Goal: Task Accomplishment & Management: Manage account settings

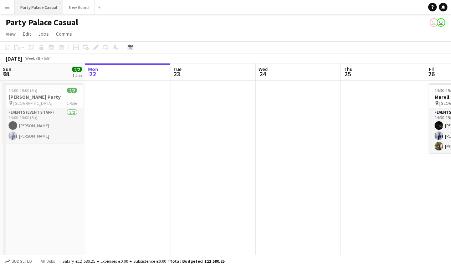
click at [54, 13] on button "Party Palace Casual Close" at bounding box center [39, 7] width 48 height 14
click at [11, 13] on button "Menu" at bounding box center [7, 7] width 14 height 14
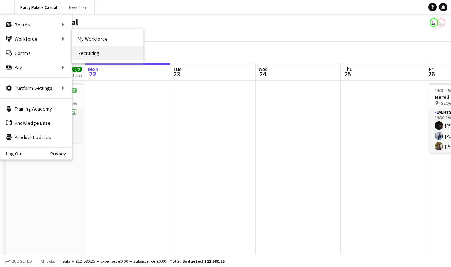
click at [90, 51] on link "Recruiting" at bounding box center [107, 53] width 71 height 14
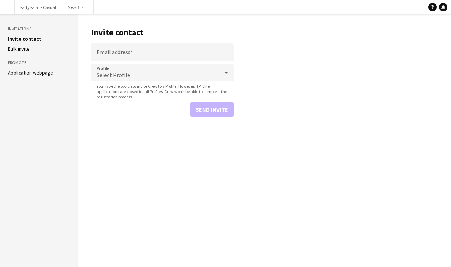
click at [14, 13] on div "Party Palace Casual Close New Board Close Add" at bounding box center [58, 7] width 88 height 14
click at [13, 13] on button "Menu" at bounding box center [7, 7] width 14 height 14
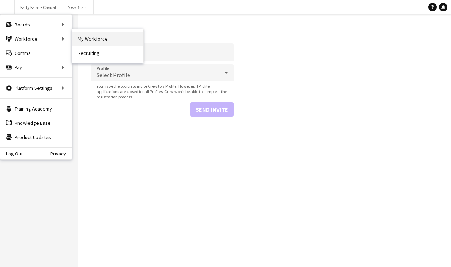
click at [90, 42] on link "My Workforce" at bounding box center [107, 39] width 71 height 14
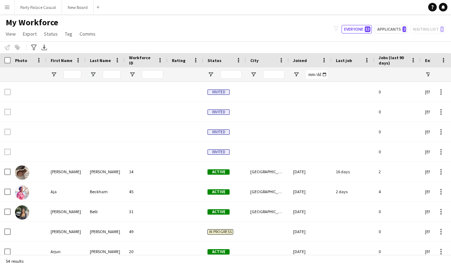
click at [386, 33] on div "My Workforce View Views Default view Payroll New view Update view Delete view E…" at bounding box center [225, 29] width 451 height 24
click at [389, 28] on button "Applicants 2" at bounding box center [390, 29] width 33 height 9
type input "**********"
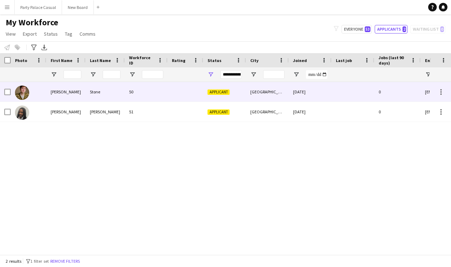
click at [58, 92] on div "[PERSON_NAME]" at bounding box center [65, 92] width 39 height 20
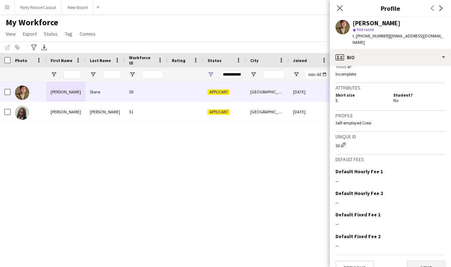
click at [422, 260] on button "Next" at bounding box center [425, 267] width 38 height 14
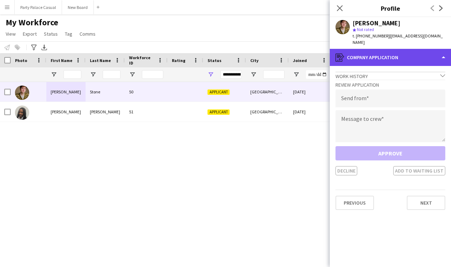
click at [422, 53] on div "register Company application" at bounding box center [389, 57] width 121 height 17
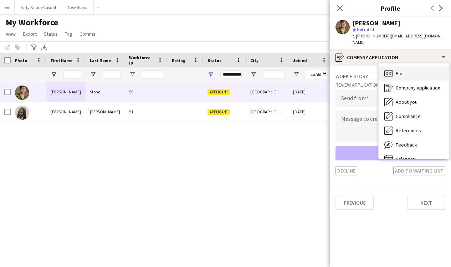
click at [419, 66] on div "Bio Bio" at bounding box center [413, 73] width 71 height 14
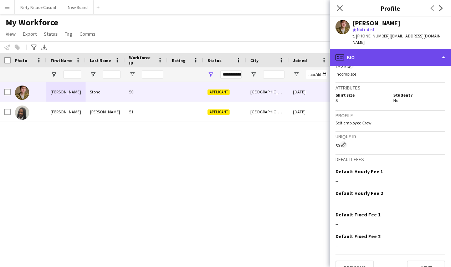
click at [432, 49] on div "profile Bio" at bounding box center [389, 57] width 121 height 17
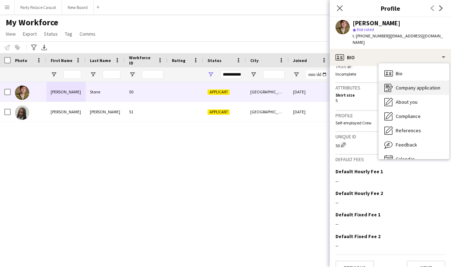
click at [422, 84] on span "Company application" at bounding box center [417, 87] width 45 height 6
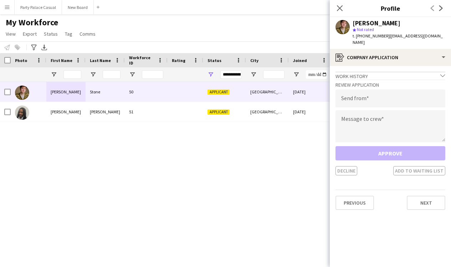
click at [424, 72] on div "Work history chevron-down" at bounding box center [390, 76] width 110 height 8
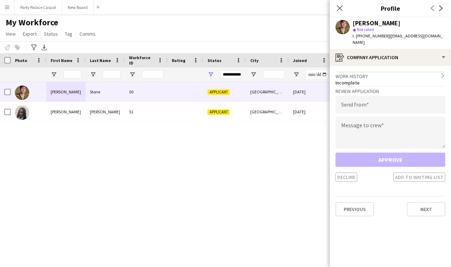
click at [441, 73] on app-icon "chevron-right" at bounding box center [442, 76] width 5 height 6
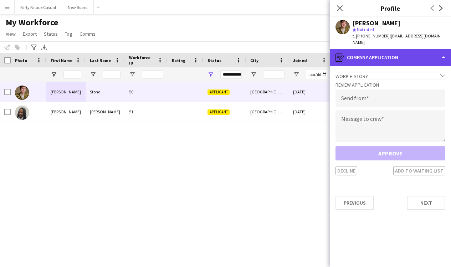
click at [433, 52] on div "register Company application" at bounding box center [389, 57] width 121 height 17
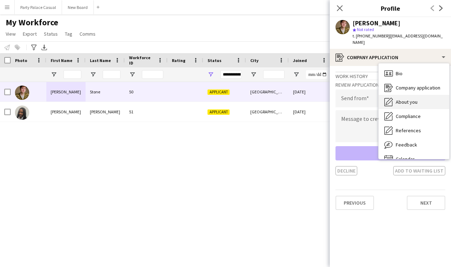
click at [422, 95] on div "About you About you" at bounding box center [413, 102] width 71 height 14
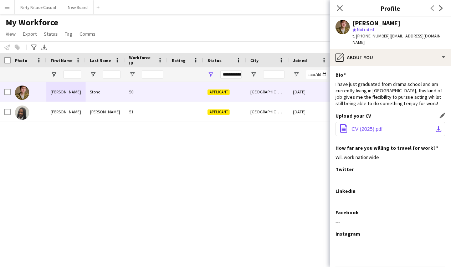
click at [370, 125] on button "office-file-sheet CV (2025).pdf download-bottom" at bounding box center [390, 129] width 110 height 14
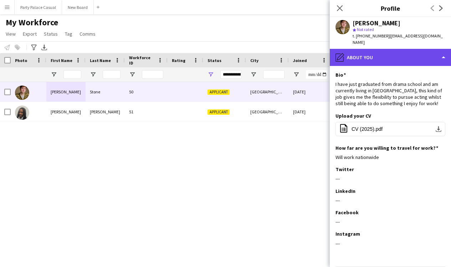
click at [434, 52] on div "pencil4 About you" at bounding box center [389, 57] width 121 height 17
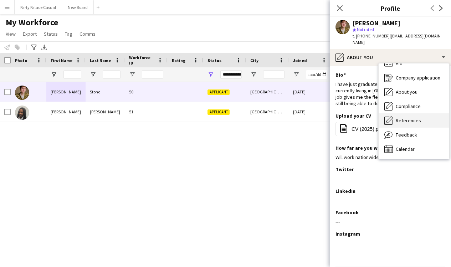
scroll to position [10, 0]
click at [423, 113] on div "References References" at bounding box center [413, 120] width 71 height 14
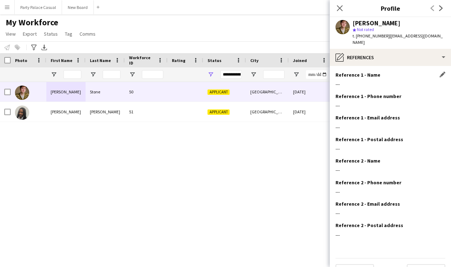
scroll to position [0, 0]
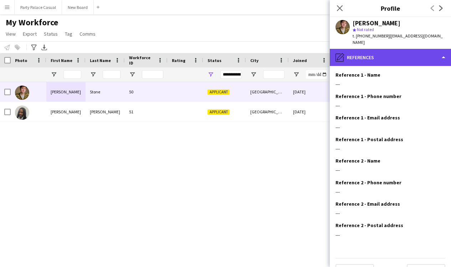
click at [420, 55] on div "pencil4 References" at bounding box center [389, 57] width 121 height 17
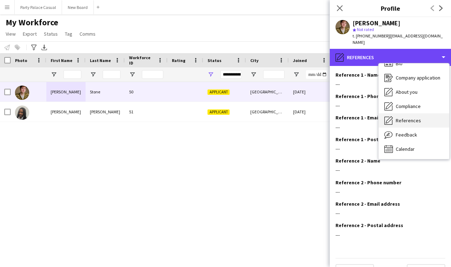
scroll to position [10, 0]
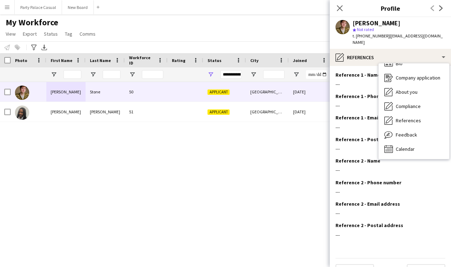
click at [317, 45] on div "Notify workforce Add to tag Select at least one crew to tag him or her. Advance…" at bounding box center [225, 47] width 451 height 12
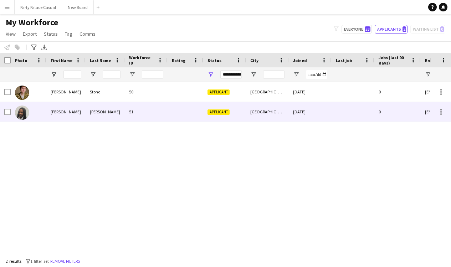
click at [219, 114] on span "Applicant" at bounding box center [218, 111] width 22 height 5
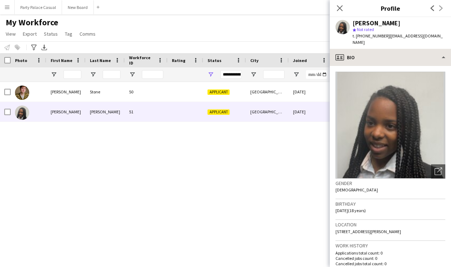
scroll to position [0, 0]
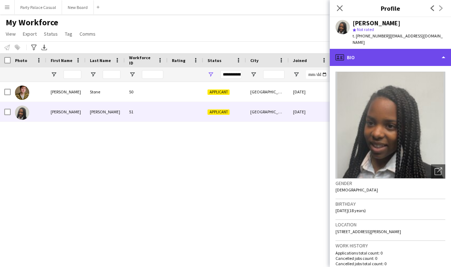
click at [401, 49] on div "profile Bio" at bounding box center [389, 57] width 121 height 17
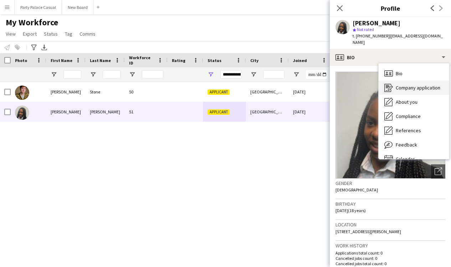
click at [410, 84] on span "Company application" at bounding box center [417, 87] width 45 height 6
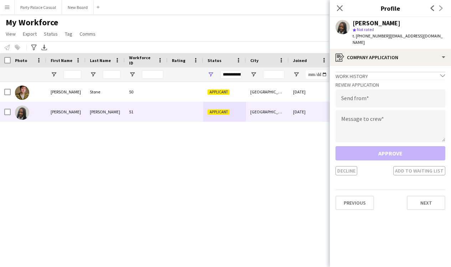
click at [412, 79] on div "Review Application Send from Message to crew Approve Decline Add to waiting list" at bounding box center [390, 127] width 110 height 96
click at [419, 72] on div "Work history chevron-down" at bounding box center [390, 76] width 110 height 8
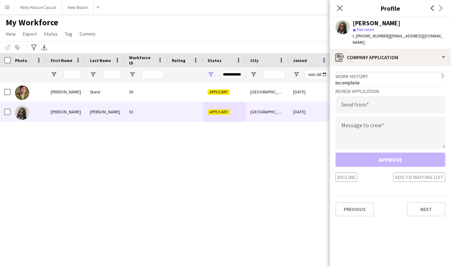
click at [438, 72] on div "Work history chevron-right" at bounding box center [390, 76] width 110 height 8
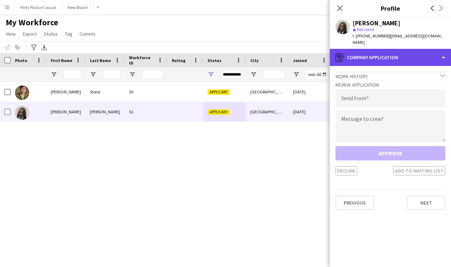
click at [438, 56] on div "register Company application" at bounding box center [389, 57] width 121 height 17
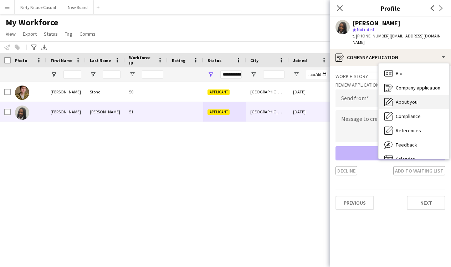
click at [426, 97] on div "About you About you" at bounding box center [413, 102] width 71 height 14
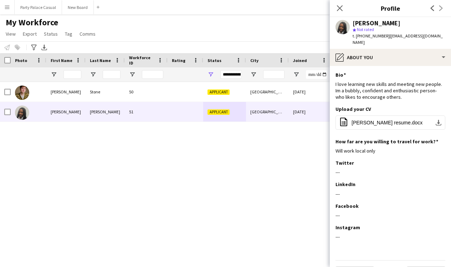
click at [306, 145] on div "[GEOGRAPHIC_DATA] [DATE] 0 [EMAIL_ADDRESS][DOMAIN_NAME] Applicant 50 [PERSON_NA…" at bounding box center [214, 168] width 429 height 172
click at [291, 42] on div "Notify workforce Add to tag Select at least one crew to tag him or her. Advance…" at bounding box center [225, 47] width 451 height 12
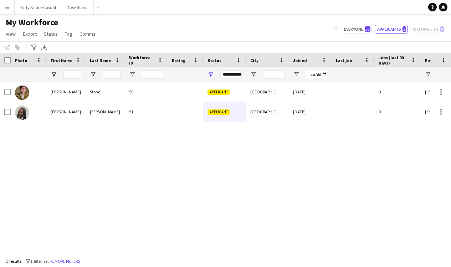
click at [99, 12] on div "Add" at bounding box center [98, 7] width 9 height 14
click at [21, 14] on button "Party Palace Casual Close" at bounding box center [38, 7] width 47 height 14
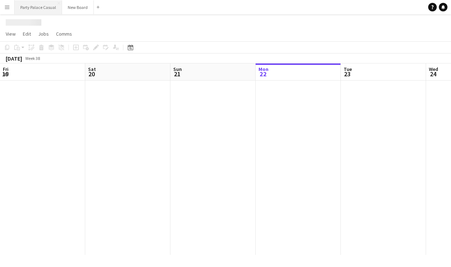
scroll to position [0, 170]
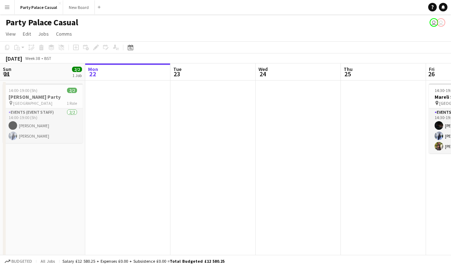
click at [11, 12] on button "Menu" at bounding box center [7, 7] width 14 height 14
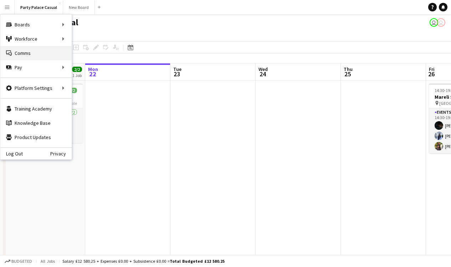
click at [57, 51] on link "Comms Comms" at bounding box center [35, 53] width 71 height 14
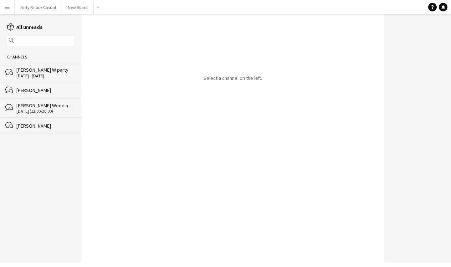
click at [12, 27] on icon "reading" at bounding box center [10, 26] width 7 height 7
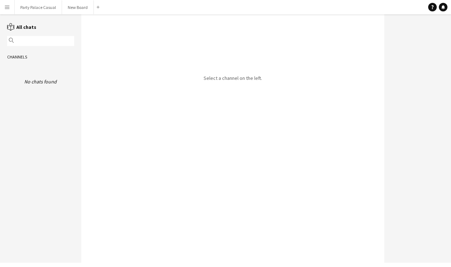
click at [12, 27] on icon "reading" at bounding box center [10, 26] width 7 height 7
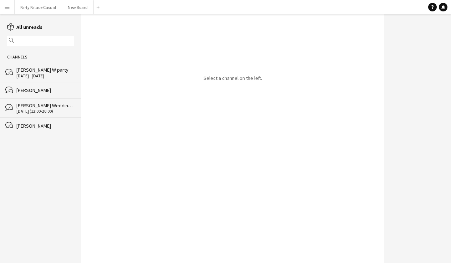
click at [10, 13] on button "Menu" at bounding box center [7, 7] width 14 height 14
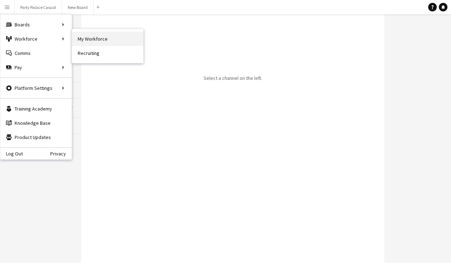
click at [90, 40] on link "My Workforce" at bounding box center [107, 39] width 71 height 14
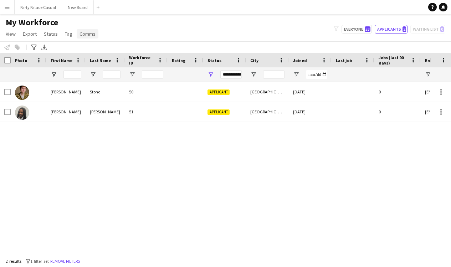
click at [88, 35] on span "Comms" at bounding box center [87, 34] width 16 height 6
click at [81, 36] on span "Comms" at bounding box center [87, 34] width 16 height 6
click at [360, 31] on button "Everyone 53" at bounding box center [356, 29] width 30 height 9
type input "**********"
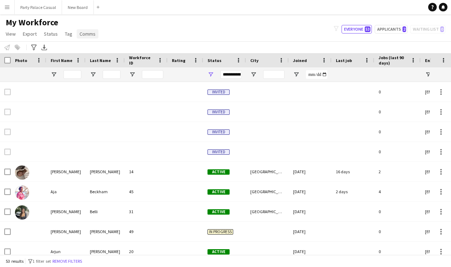
click at [89, 35] on span "Comms" at bounding box center [87, 34] width 16 height 6
click at [90, 35] on span "Comms" at bounding box center [87, 34] width 16 height 6
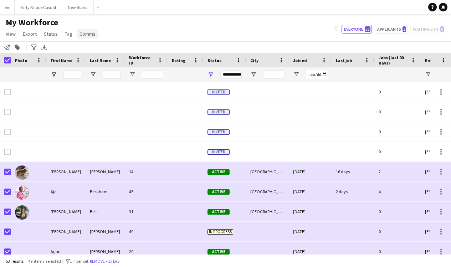
click at [87, 36] on span "Comms" at bounding box center [87, 34] width 16 height 6
click at [92, 46] on span "Send notification" at bounding box center [99, 49] width 36 height 6
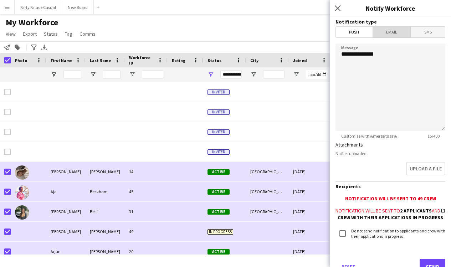
click at [392, 34] on span "Email" at bounding box center [392, 32] width 38 height 11
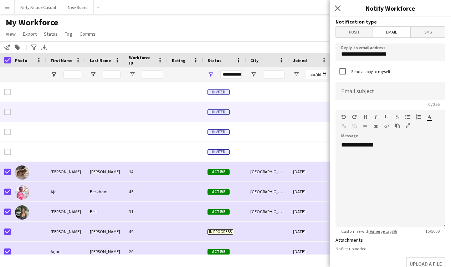
click at [298, 117] on div at bounding box center [309, 112] width 43 height 20
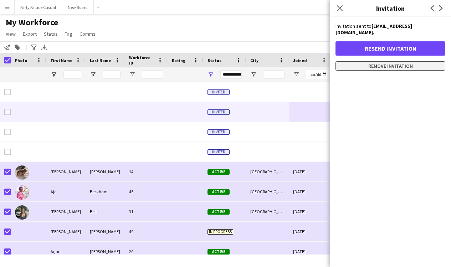
click at [339, 61] on button "Remove invitation" at bounding box center [390, 65] width 110 height 9
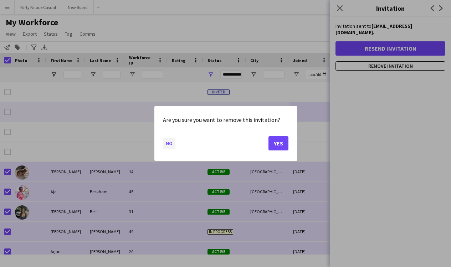
click at [169, 145] on button "No" at bounding box center [169, 142] width 12 height 11
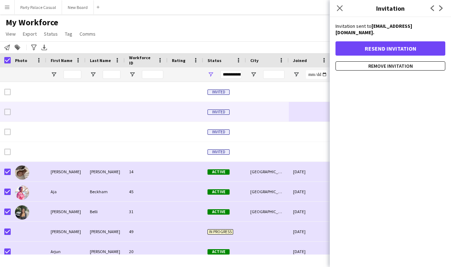
click at [312, 33] on div "My Workforce View Views Default view Payroll New view Update view Delete view E…" at bounding box center [225, 29] width 451 height 24
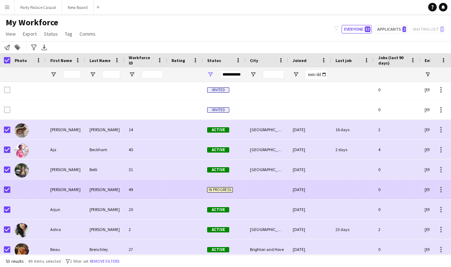
scroll to position [0, 15]
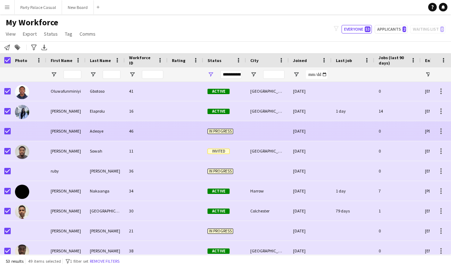
click at [213, 131] on span "In progress" at bounding box center [220, 131] width 26 height 5
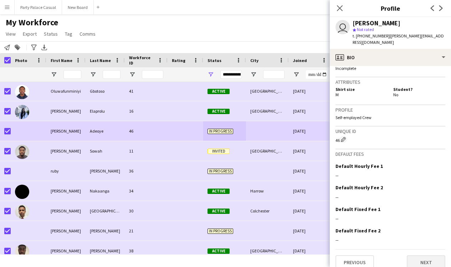
click at [426, 255] on button "Next" at bounding box center [425, 262] width 38 height 14
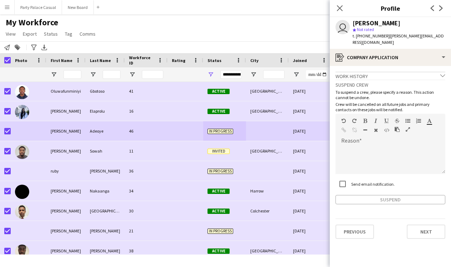
click at [426, 255] on app-crew-profile-application "Work history chevron-down Incomplete Suspend crew To suspend a crew, please spe…" at bounding box center [389, 166] width 121 height 201
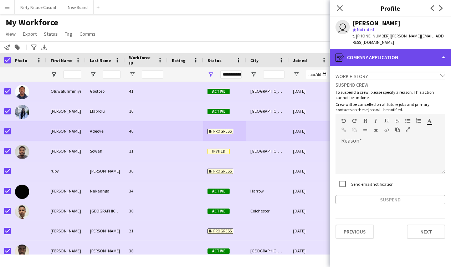
click at [438, 50] on div "register Company application" at bounding box center [389, 57] width 121 height 17
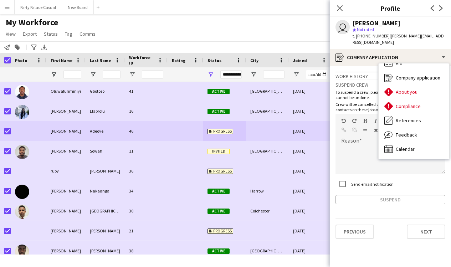
click at [418, 26] on div "[PERSON_NAME]" at bounding box center [398, 23] width 93 height 6
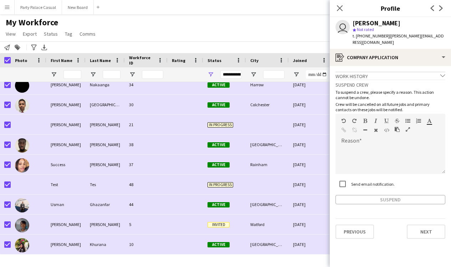
click at [278, 28] on div "My Workforce View Views Default view Payroll New view Update view Delete view E…" at bounding box center [225, 29] width 451 height 24
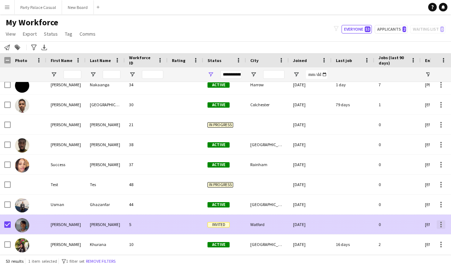
click at [440, 225] on div at bounding box center [440, 224] width 1 height 1
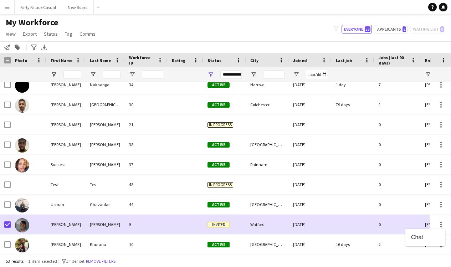
drag, startPoint x: 440, startPoint y: 225, endPoint x: 344, endPoint y: 243, distance: 97.7
click at [344, 243] on div at bounding box center [225, 133] width 451 height 267
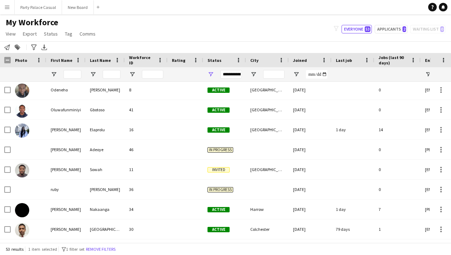
scroll to position [762, 0]
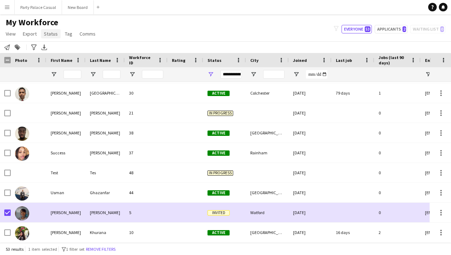
click at [47, 31] on span "Status" at bounding box center [51, 34] width 14 height 6
click at [51, 51] on span "Edit" at bounding box center [51, 49] width 8 height 6
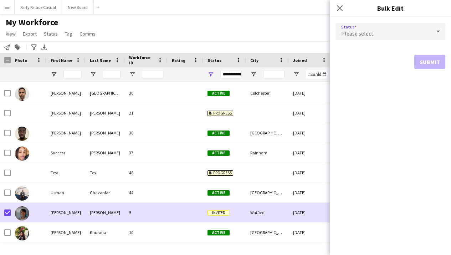
click at [364, 38] on div "Please select" at bounding box center [382, 31] width 95 height 17
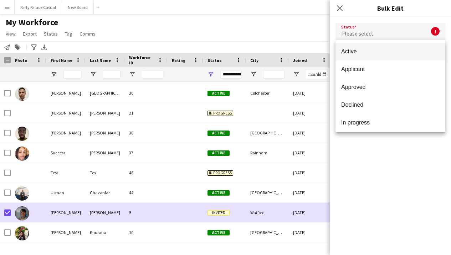
click at [277, 22] on div at bounding box center [225, 127] width 451 height 255
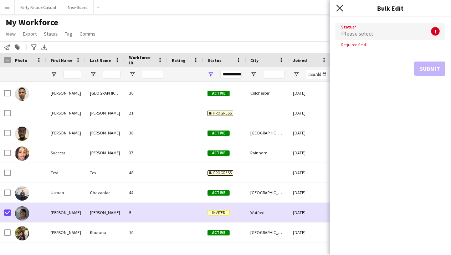
click at [339, 7] on icon "Close pop-in" at bounding box center [339, 8] width 7 height 7
